Goal: Obtain resource: Obtain resource

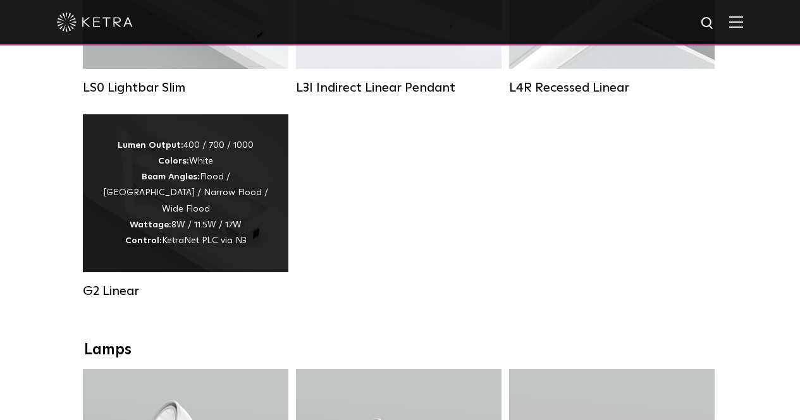
scroll to position [632, 0]
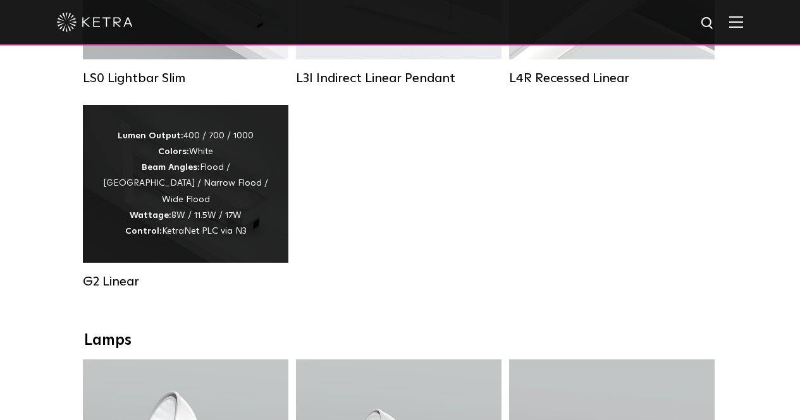
click at [221, 190] on div "Lumen Output: 400 / 700 / 1000 Colors: White Beam Angles: Flood / Graze / Narro…" at bounding box center [186, 183] width 168 height 111
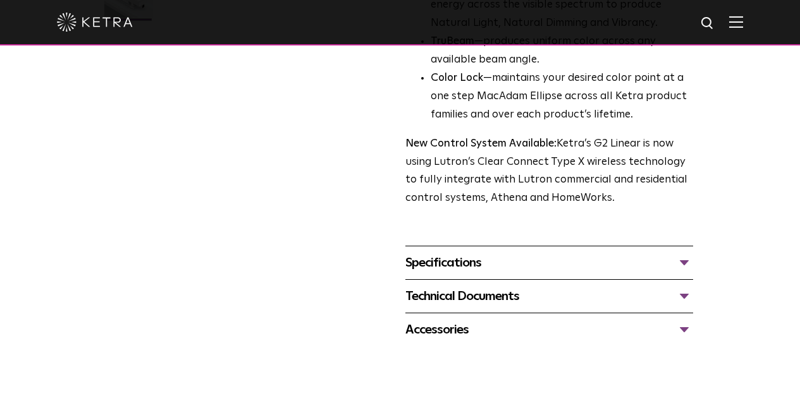
scroll to position [439, 0]
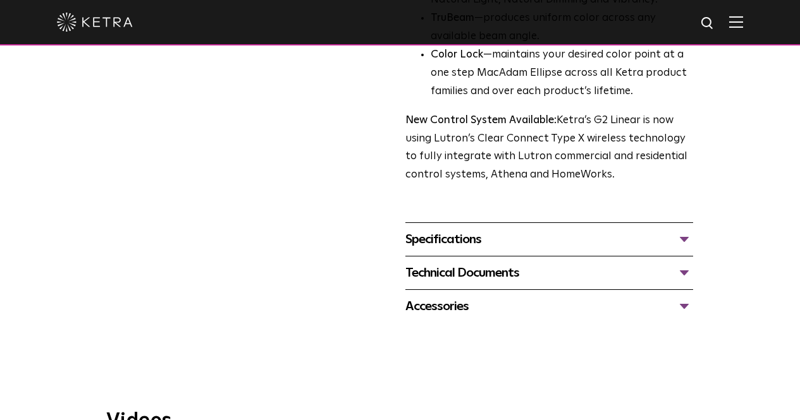
click at [430, 229] on div "Specifications" at bounding box center [549, 239] width 288 height 20
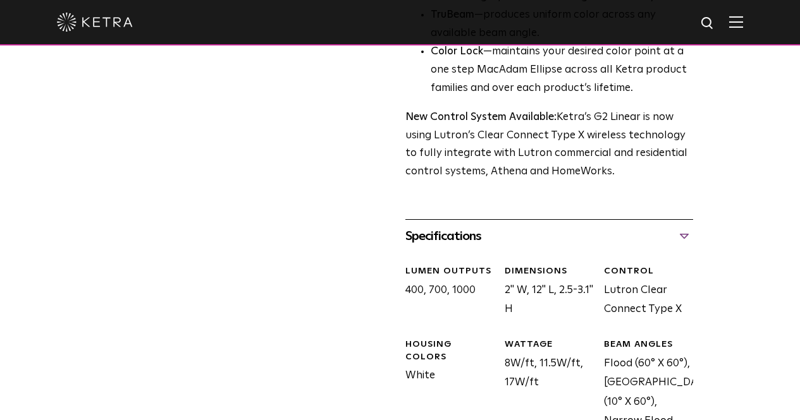
scroll to position [695, 0]
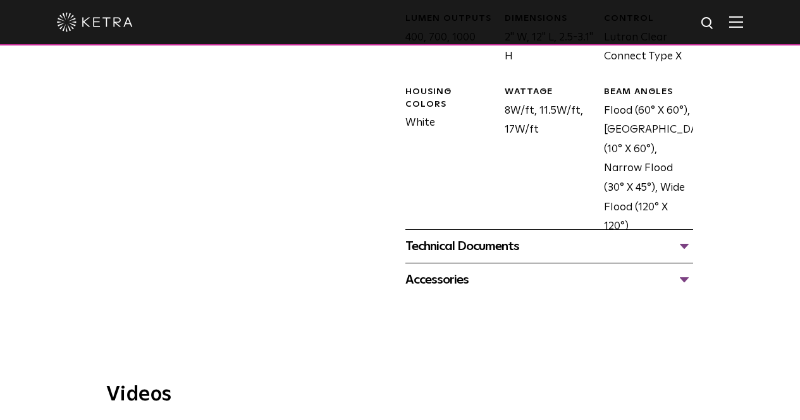
click at [511, 236] on div "Technical Documents" at bounding box center [549, 246] width 288 height 20
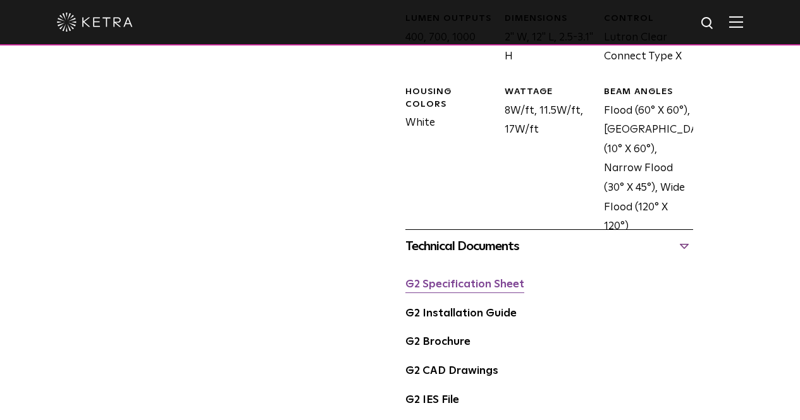
click at [504, 279] on link "G2 Specification Sheet" at bounding box center [464, 284] width 119 height 11
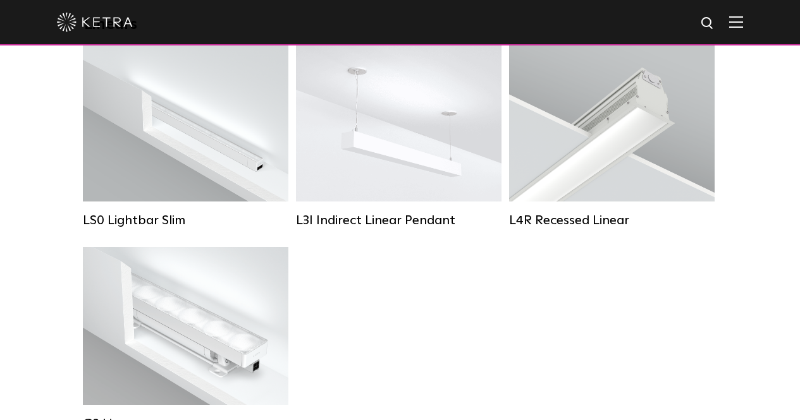
scroll to position [506, 0]
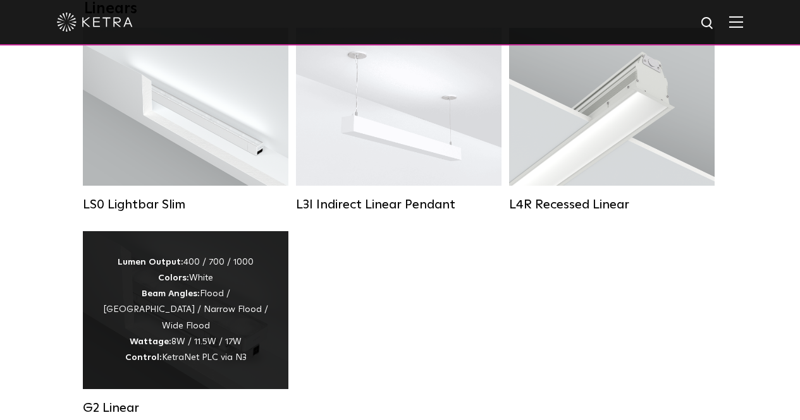
click at [257, 322] on div "Lumen Output: 400 / 700 / 1000 Colors: White Beam Angles: Flood / [GEOGRAPHIC_D…" at bounding box center [186, 310] width 168 height 111
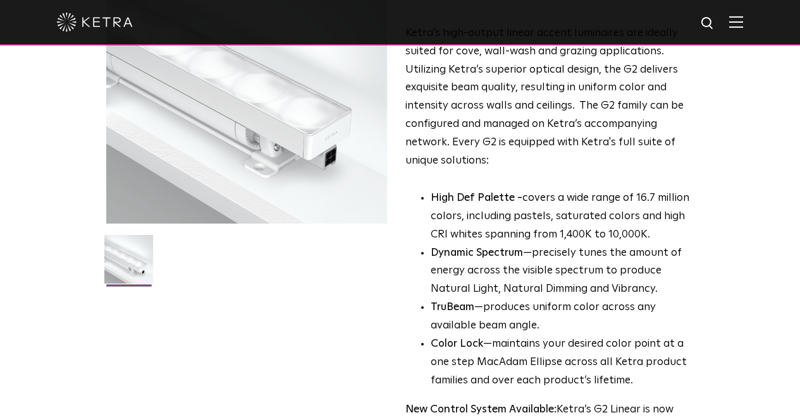
scroll to position [379, 0]
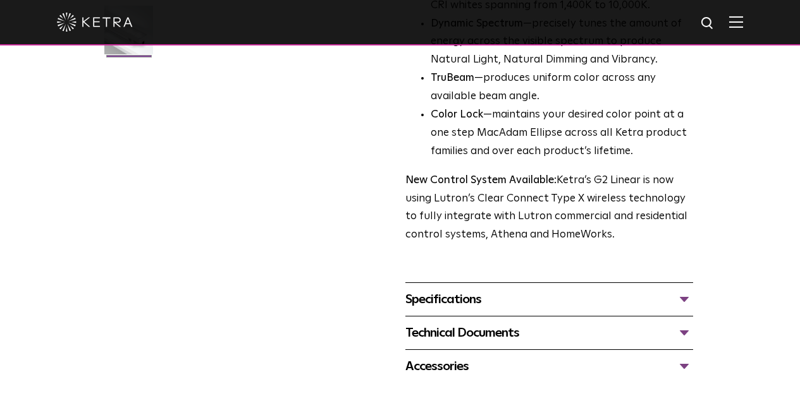
click at [504, 323] on div "Technical Documents" at bounding box center [549, 333] width 288 height 20
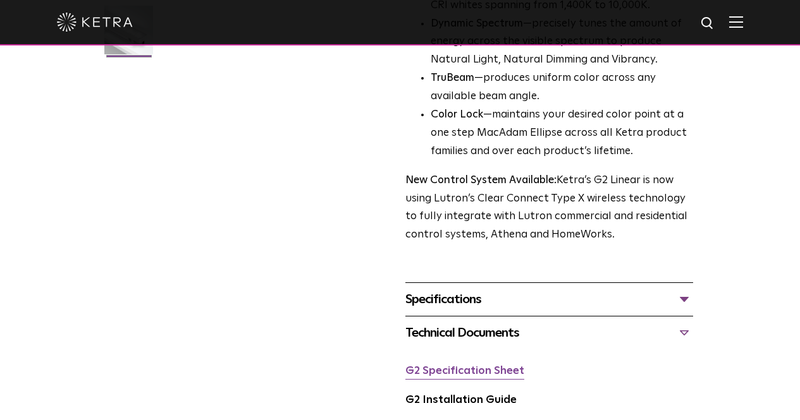
click at [488, 366] on link "G2 Specification Sheet" at bounding box center [464, 371] width 119 height 11
